Goal: Information Seeking & Learning: Understand process/instructions

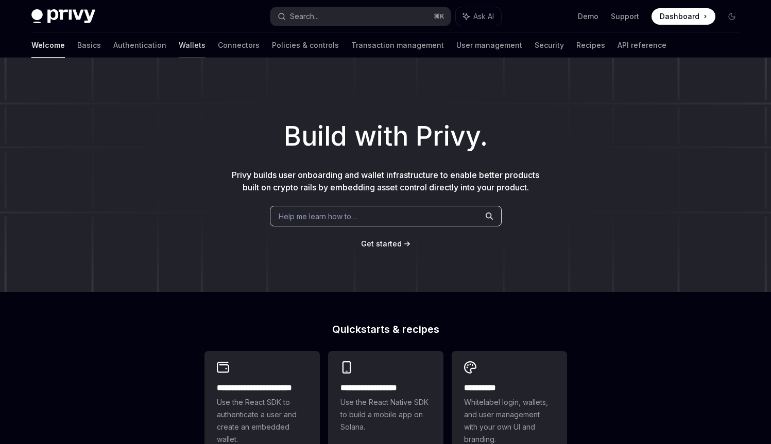
click at [179, 47] on link "Wallets" at bounding box center [192, 45] width 27 height 25
type textarea "*"
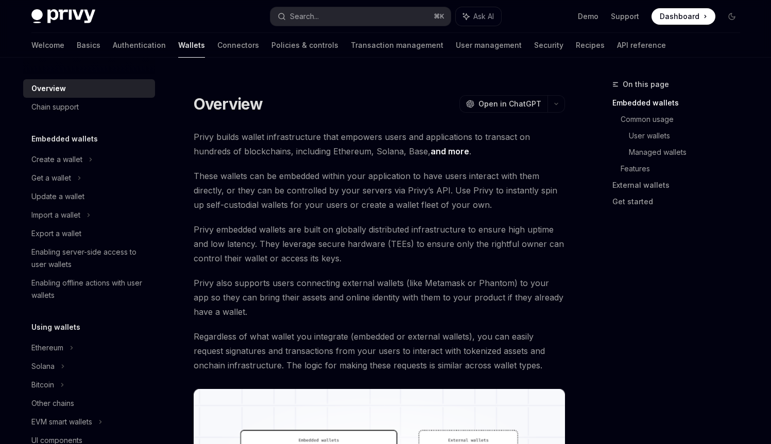
click at [295, 171] on span "These wallets can be embedded within your application to have users interact wi…" at bounding box center [379, 190] width 371 height 43
click at [243, 100] on h1 "Overview" at bounding box center [228, 104] width 69 height 19
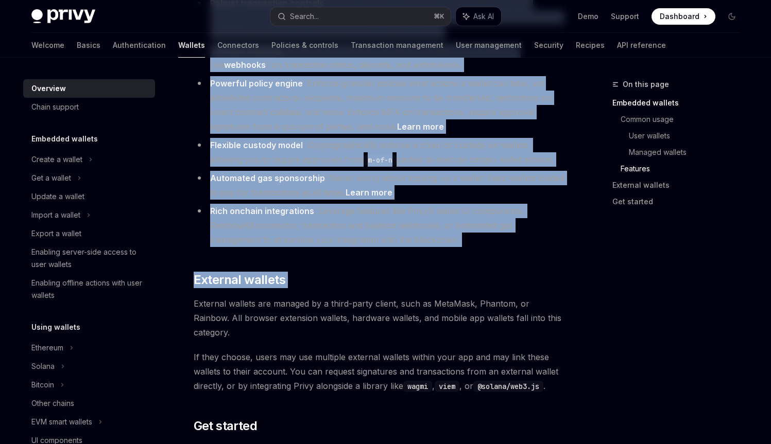
scroll to position [1338, 0]
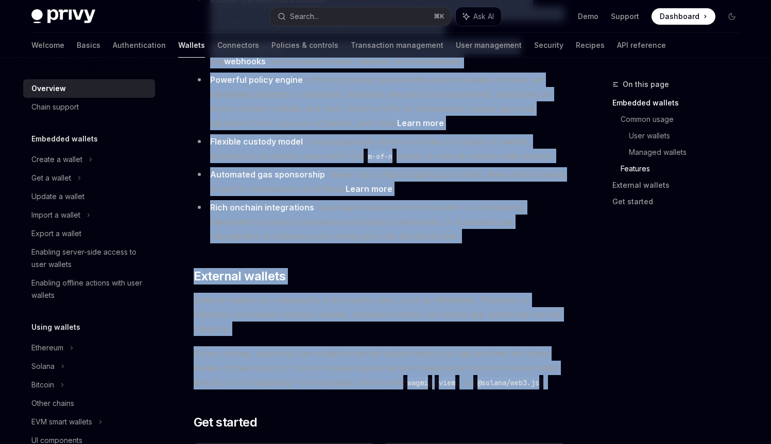
drag, startPoint x: 243, startPoint y: 100, endPoint x: 319, endPoint y: 301, distance: 215.2
copy div "Loremips DoloRS Amet co AdipISC ElitSE Doei te InciDID Utlab etdolo magnaa enim…"
click at [391, 200] on li "Rich onchain integrations : Leverage features like Privy’s wallet UI components…" at bounding box center [379, 221] width 371 height 43
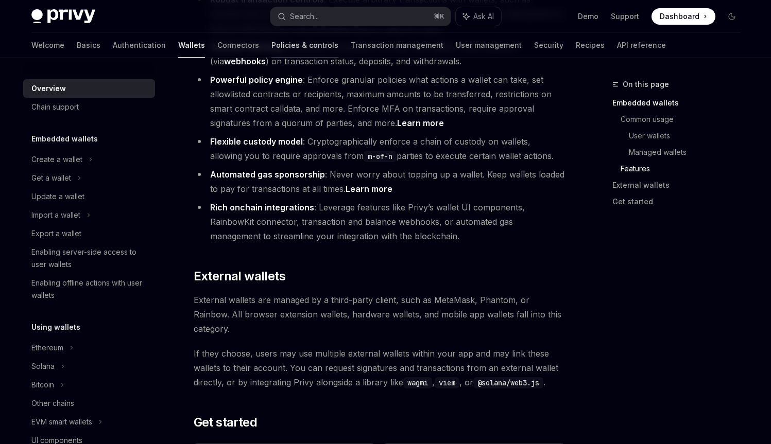
scroll to position [1336, 0]
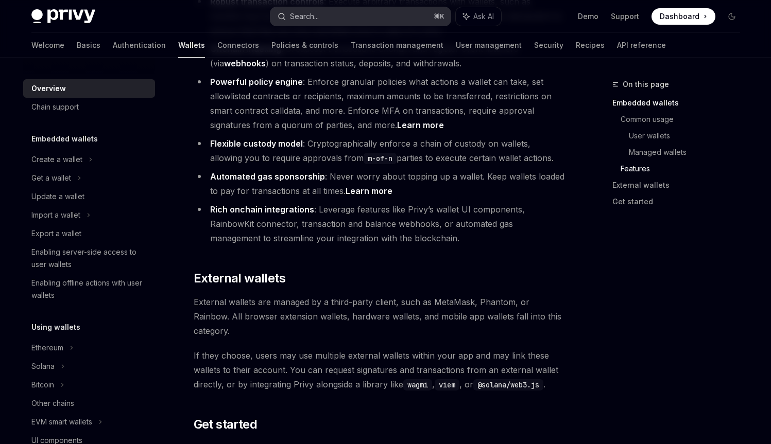
click at [300, 20] on div "Search..." at bounding box center [304, 16] width 29 height 12
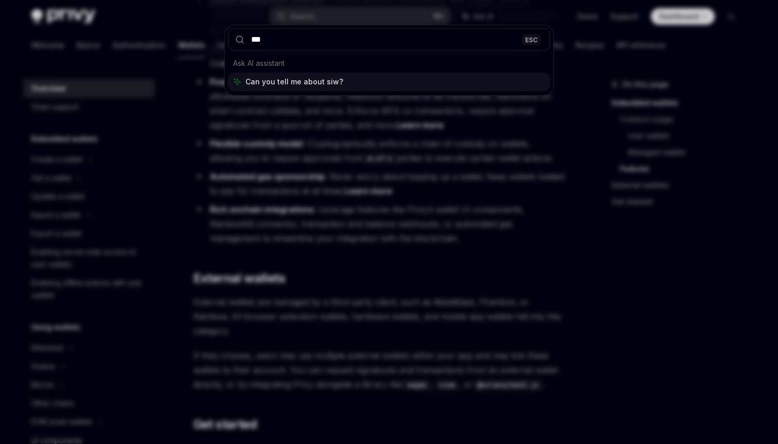
type input "****"
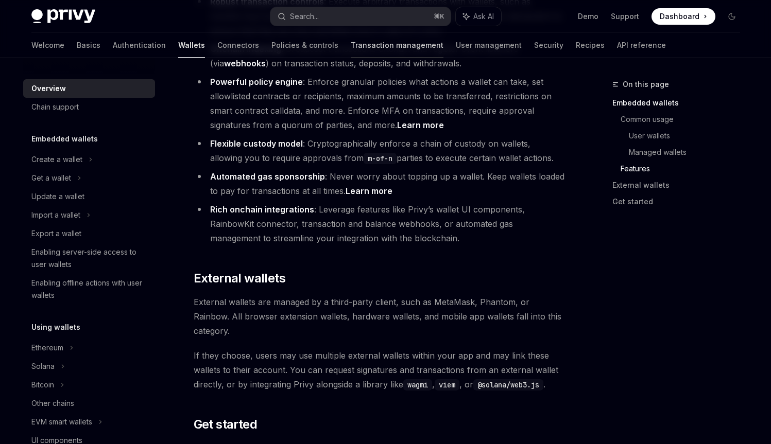
type textarea "*"
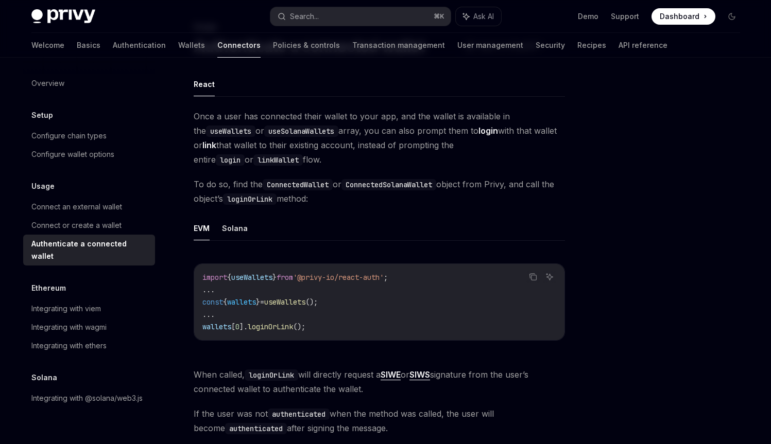
click at [314, 25] on div "Privy Docs home page Search... ⌘ K Ask AI Demo Support Dashboard Dashboard Sear…" at bounding box center [385, 16] width 708 height 33
click at [315, 23] on button "Search... ⌘ K" at bounding box center [360, 16] width 180 height 19
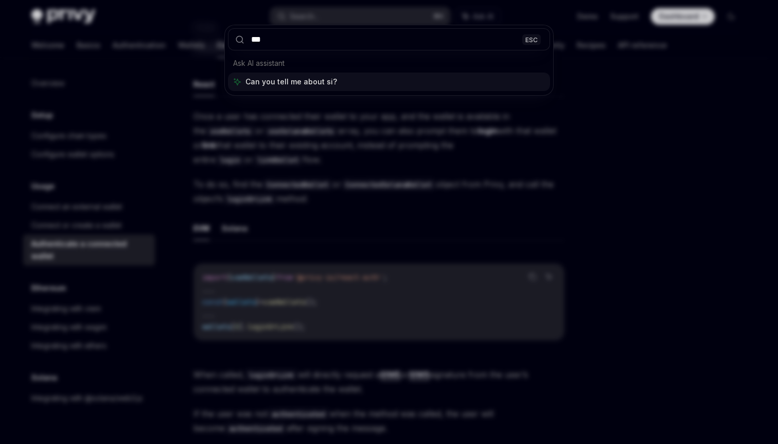
type input "****"
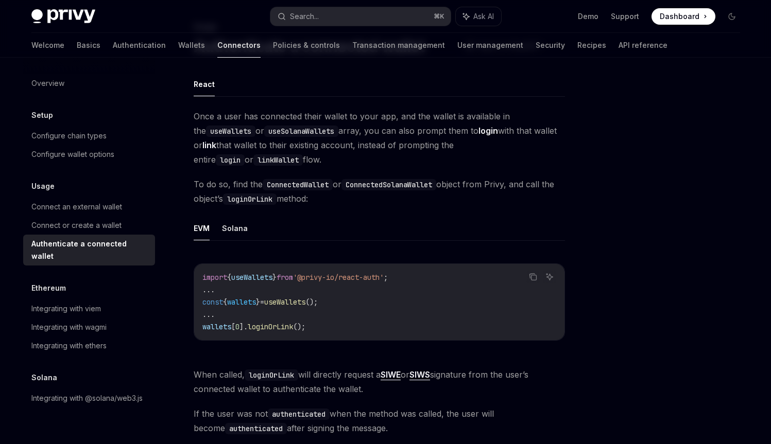
type textarea "*"
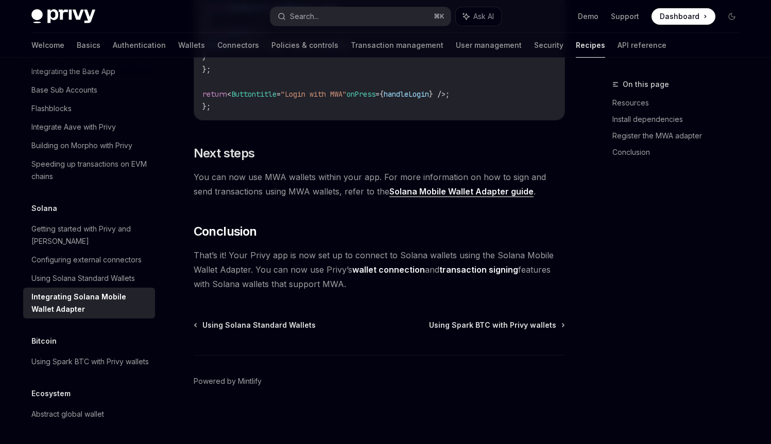
scroll to position [1143, 0]
click at [389, 229] on h2 "​ Conclusion" at bounding box center [379, 231] width 371 height 16
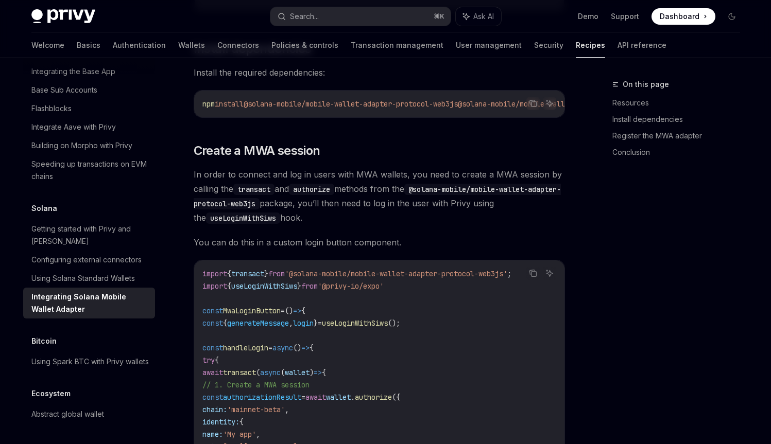
click at [314, 210] on span "In order to connect and log in users with MWA wallets, you need to create a MWA…" at bounding box center [379, 196] width 371 height 58
click at [339, 207] on span "In order to connect and log in users with MWA wallets, you need to create a MWA…" at bounding box center [379, 196] width 371 height 58
drag, startPoint x: 339, startPoint y: 207, endPoint x: 351, endPoint y: 211, distance: 11.7
click at [351, 211] on span "In order to connect and log in users with MWA wallets, you need to create a MWA…" at bounding box center [379, 196] width 371 height 58
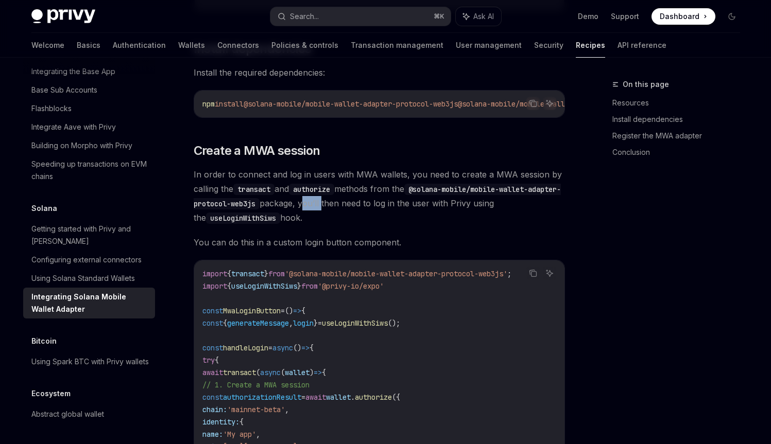
click at [351, 211] on span "In order to connect and log in users with MWA wallets, you need to create a MWA…" at bounding box center [379, 196] width 371 height 58
click at [350, 211] on span "In order to connect and log in users with MWA wallets, you need to create a MWA…" at bounding box center [379, 196] width 371 height 58
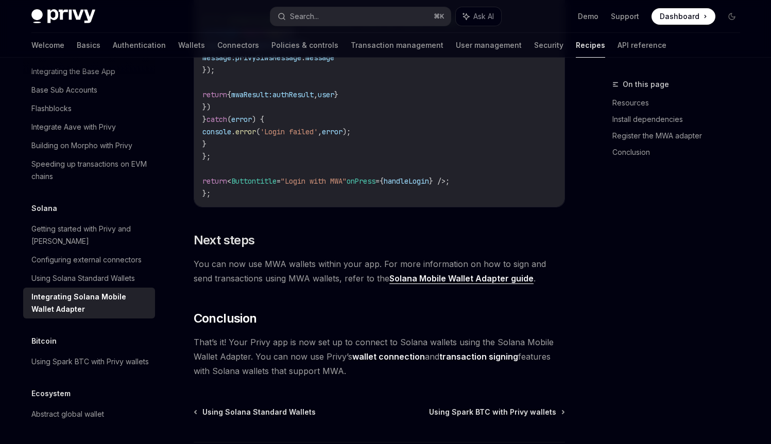
scroll to position [1055, 0]
